Goal: Task Accomplishment & Management: Manage account settings

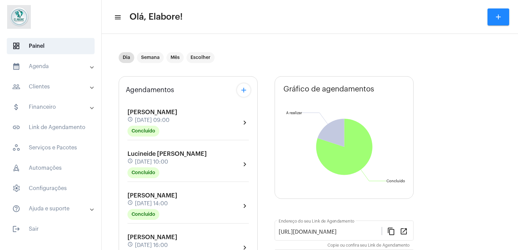
scroll to position [173, 0]
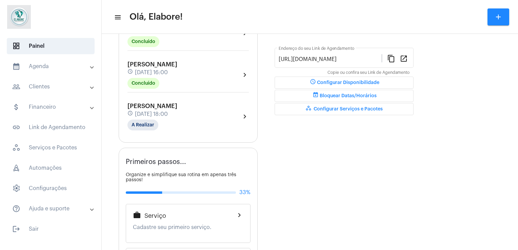
click at [177, 116] on div "[PERSON_NAME] Moura schedule [DATE] 18:00 A Realizar" at bounding box center [153, 117] width 50 height 28
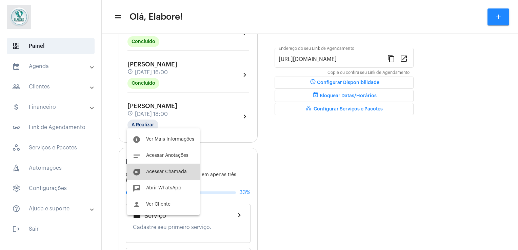
click at [164, 172] on span "Acessar Chamada" at bounding box center [166, 172] width 41 height 5
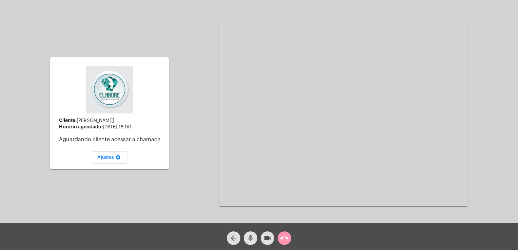
click at [252, 236] on mat-icon "mic" at bounding box center [251, 238] width 8 height 8
click at [271, 236] on mat-icon "videocam" at bounding box center [268, 238] width 8 height 8
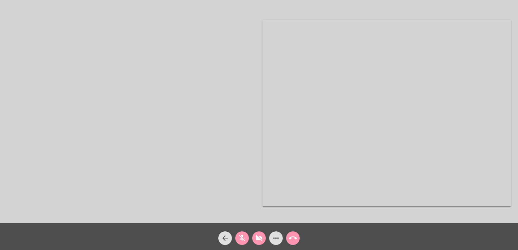
click at [227, 242] on mat-icon "arrow_back" at bounding box center [225, 238] width 8 height 8
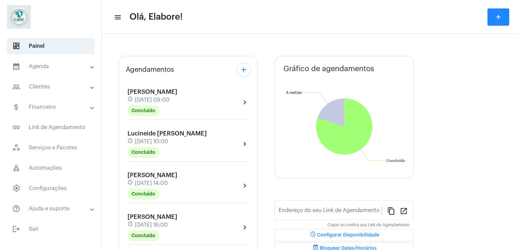
type input "[URL][DOMAIN_NAME]"
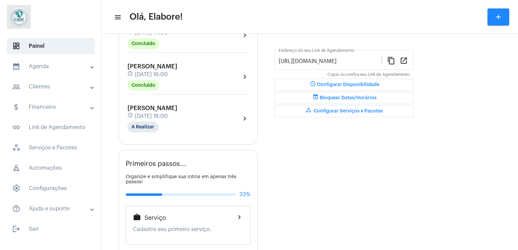
scroll to position [172, 0]
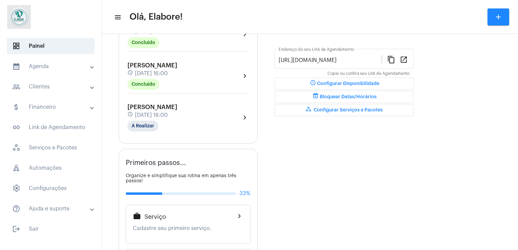
click at [177, 112] on div "schedule [DATE] 18:00" at bounding box center [153, 115] width 50 height 7
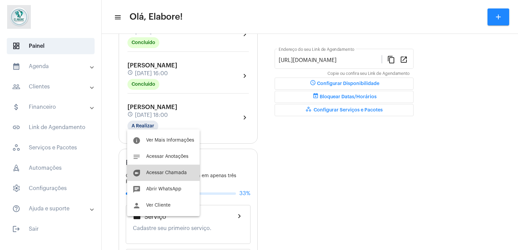
click at [169, 175] on span "Acessar Chamada" at bounding box center [166, 173] width 41 height 5
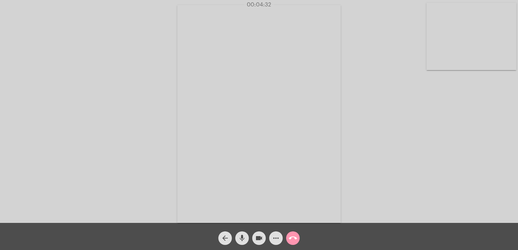
click at [409, 73] on div "Acessando Câmera e Microfone..." at bounding box center [259, 113] width 517 height 223
click at [277, 234] on span "more_horiz" at bounding box center [276, 239] width 8 height 14
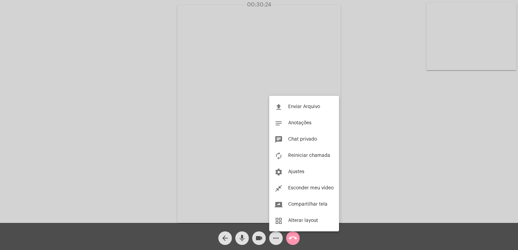
click at [371, 148] on div at bounding box center [259, 125] width 518 height 250
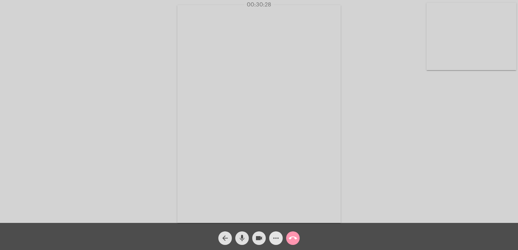
click at [278, 240] on mat-icon "more_horiz" at bounding box center [276, 238] width 8 height 8
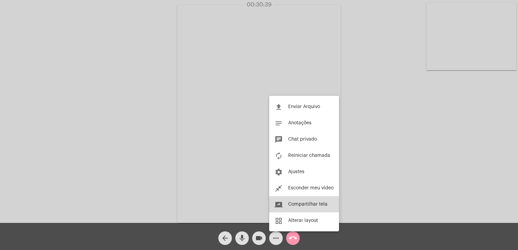
click at [333, 207] on button "screen_share Compartilhar tela" at bounding box center [304, 204] width 70 height 16
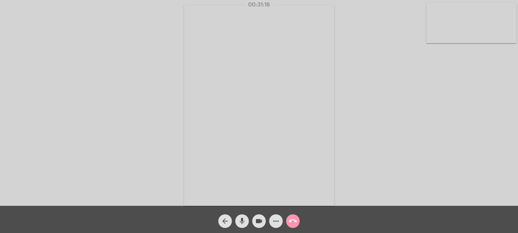
click at [454, 22] on video at bounding box center [472, 23] width 90 height 40
drag, startPoint x: 246, startPoint y: 165, endPoint x: 331, endPoint y: 157, distance: 85.8
click at [331, 157] on video at bounding box center [321, 104] width 323 height 145
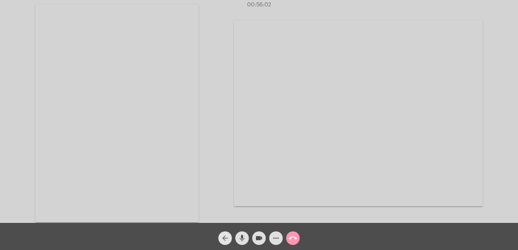
click at [222, 239] on mat-icon "arrow_back" at bounding box center [225, 238] width 8 height 8
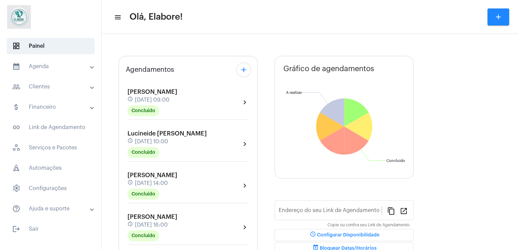
type input "[URL][DOMAIN_NAME]"
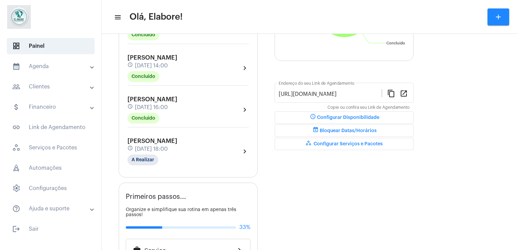
scroll to position [138, 0]
click at [147, 159] on mat-chip "A Realizar" at bounding box center [143, 159] width 31 height 11
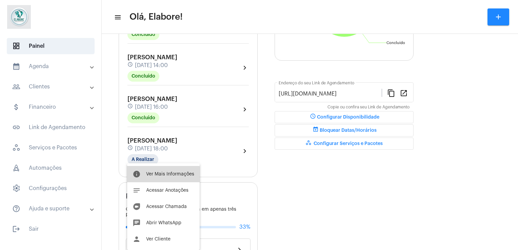
click at [154, 175] on span "Ver Mais Informações" at bounding box center [170, 174] width 48 height 5
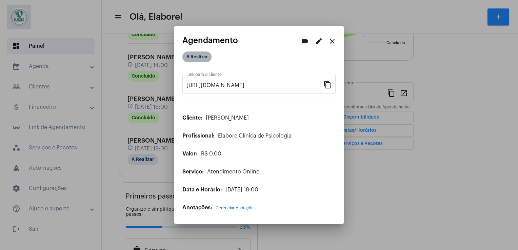
click at [197, 56] on mat-chip "A Realizar" at bounding box center [196, 57] width 29 height 11
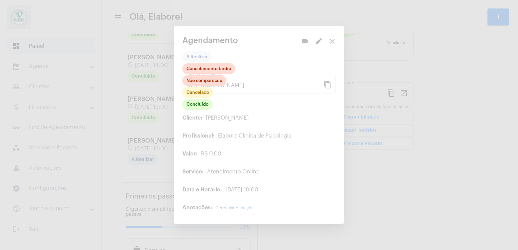
click at [182, 102] on div "Concluído Cancelado Não compareceu Cancelamento tardio" at bounding box center [208, 86] width 53 height 47
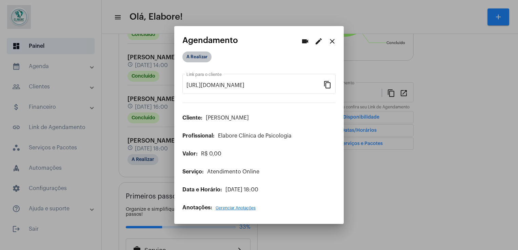
click at [198, 57] on mat-chip "A Realizar" at bounding box center [196, 57] width 29 height 11
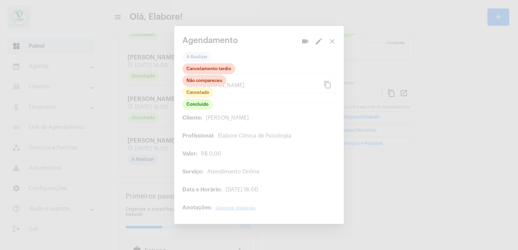
click at [198, 57] on div at bounding box center [259, 125] width 518 height 250
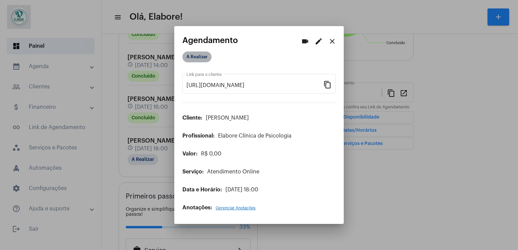
click at [198, 57] on mat-chip "A Realizar" at bounding box center [196, 57] width 29 height 11
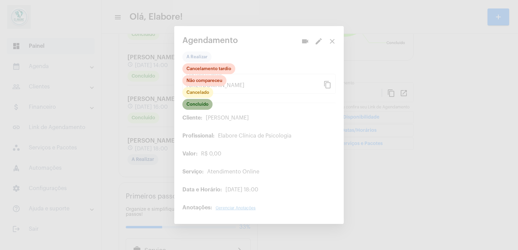
click at [202, 104] on mat-chip "Concluído" at bounding box center [197, 104] width 30 height 11
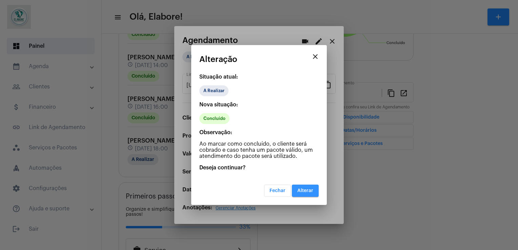
drag, startPoint x: 303, startPoint y: 193, endPoint x: 298, endPoint y: 194, distance: 4.1
click at [298, 194] on button "Alterar" at bounding box center [305, 191] width 27 height 12
